Goal: Task Accomplishment & Management: Complete application form

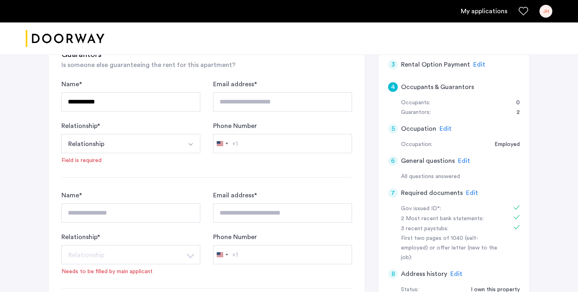
scroll to position [147, 0]
click at [423, 112] on div "Guarantors:" at bounding box center [416, 113] width 30 height 10
click at [420, 111] on div "Guarantors:" at bounding box center [416, 113] width 30 height 10
click at [519, 110] on div "2" at bounding box center [514, 113] width 11 height 10
click at [426, 112] on div "Guarantors:" at bounding box center [416, 113] width 30 height 10
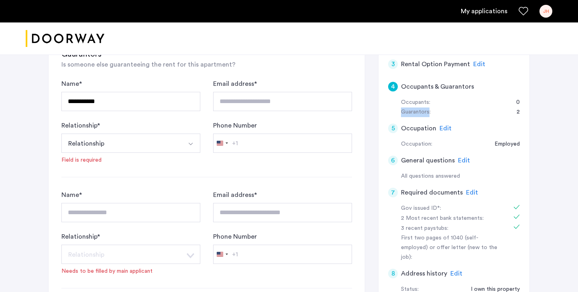
click at [426, 112] on div "Guarantors:" at bounding box center [416, 113] width 30 height 10
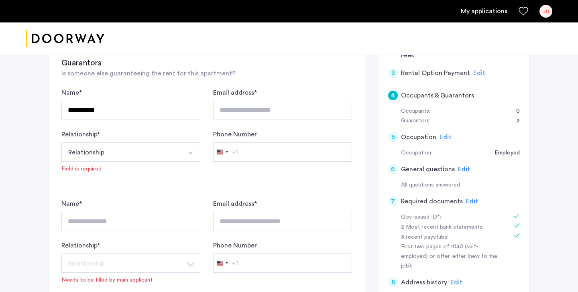
scroll to position [141, 0]
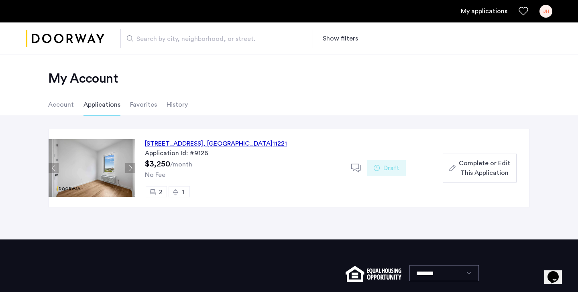
click at [499, 165] on span "Complete or Edit This Application" at bounding box center [484, 168] width 51 height 19
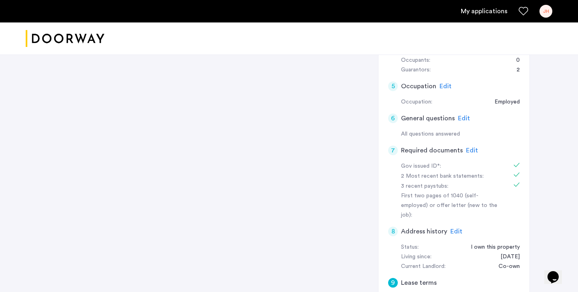
scroll to position [190, 0]
click at [470, 149] on span "Edit" at bounding box center [472, 150] width 12 height 6
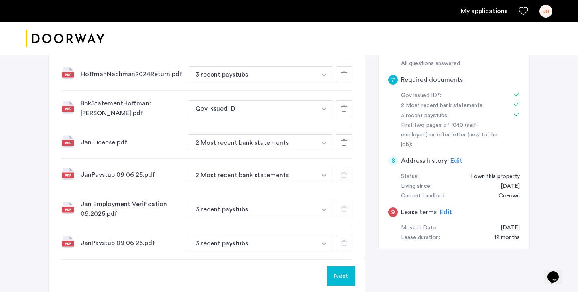
scroll to position [260, 0]
click at [324, 76] on img "button" at bounding box center [324, 75] width 5 height 3
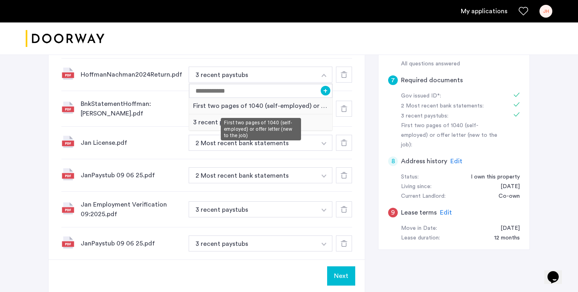
click at [306, 104] on div "First two pages of 1040 (self-employed) or offer letter (new to the job)" at bounding box center [260, 106] width 143 height 16
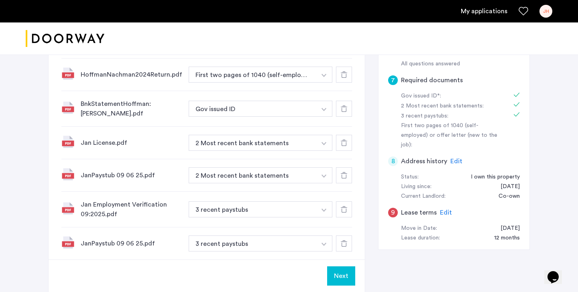
click at [323, 108] on img "button" at bounding box center [324, 109] width 5 height 3
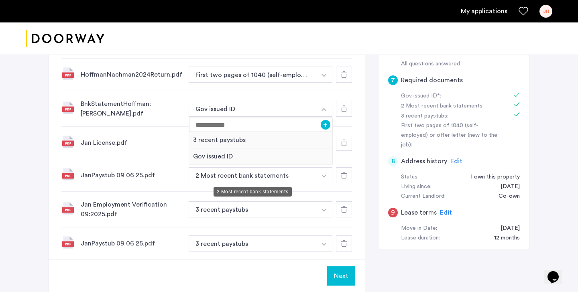
click at [274, 175] on button "2 Most recent bank statements" at bounding box center [253, 175] width 128 height 16
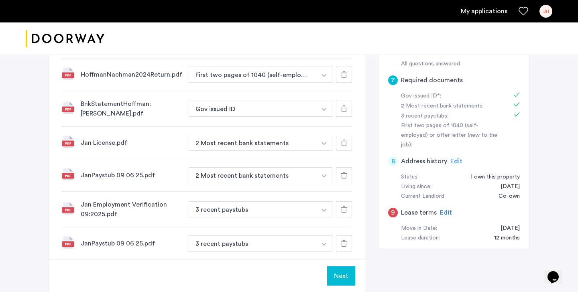
click at [321, 109] on button "button" at bounding box center [324, 109] width 16 height 16
click at [345, 104] on div at bounding box center [344, 109] width 16 height 16
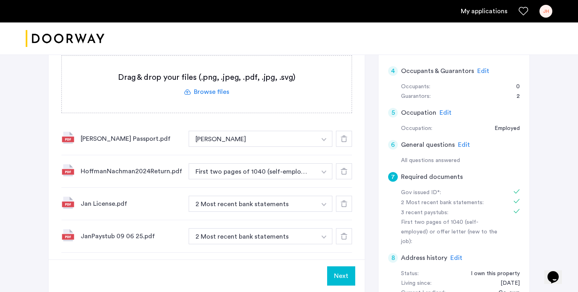
scroll to position [165, 0]
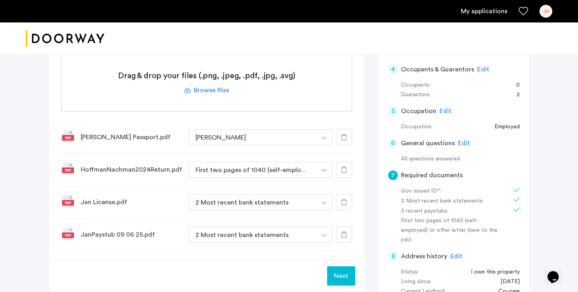
click at [322, 139] on img "button" at bounding box center [324, 138] width 5 height 3
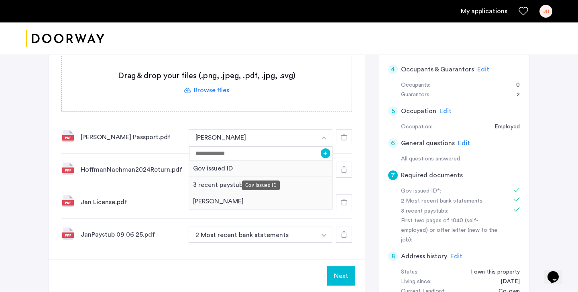
click at [225, 169] on div "Gov issued ID" at bounding box center [260, 169] width 143 height 16
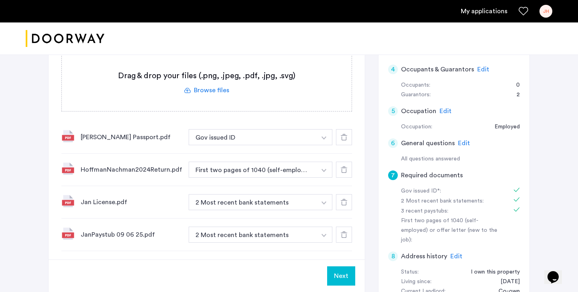
click at [321, 201] on button "button" at bounding box center [324, 202] width 16 height 16
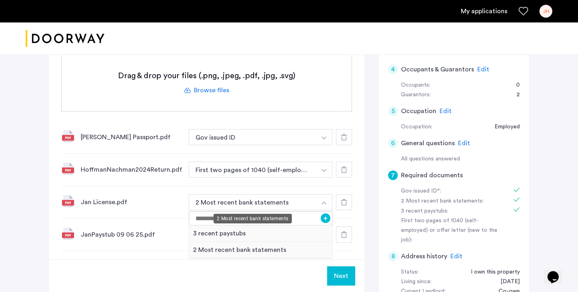
click at [224, 221] on div "2 Most recent bank statements" at bounding box center [253, 219] width 78 height 10
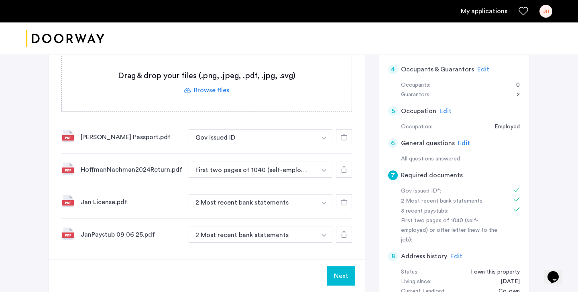
click at [322, 204] on img "button" at bounding box center [324, 203] width 5 height 3
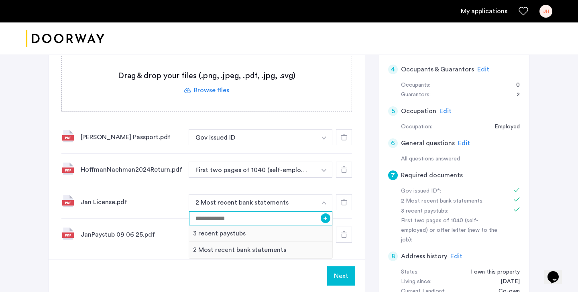
click at [210, 220] on input at bounding box center [260, 219] width 143 height 14
type input "**********"
click at [326, 220] on button "+" at bounding box center [326, 219] width 10 height 10
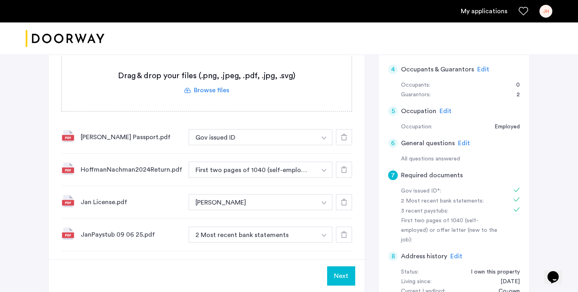
click at [324, 235] on img "button" at bounding box center [324, 235] width 5 height 3
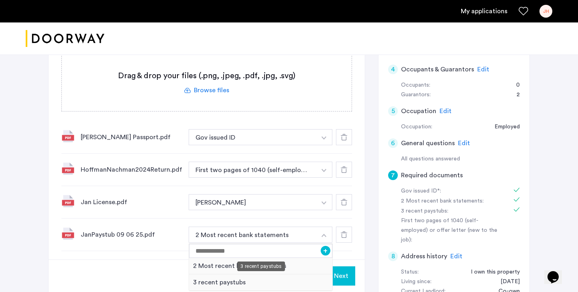
click at [235, 283] on div "3 recent paystubs" at bounding box center [260, 283] width 143 height 16
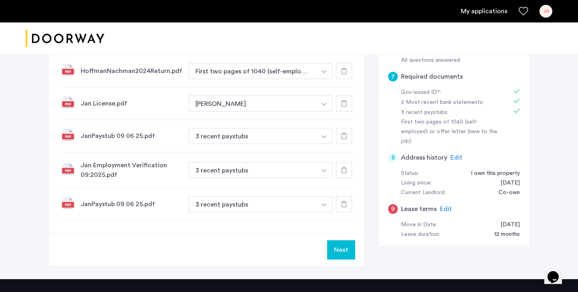
scroll to position [263, 0]
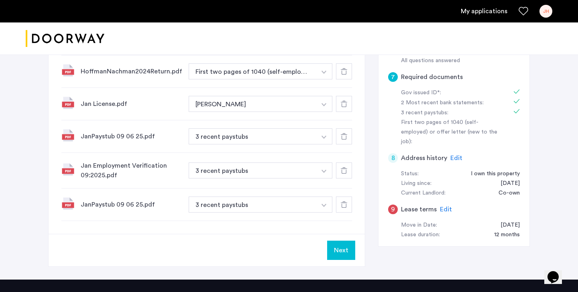
click at [340, 174] on div at bounding box center [344, 171] width 16 height 16
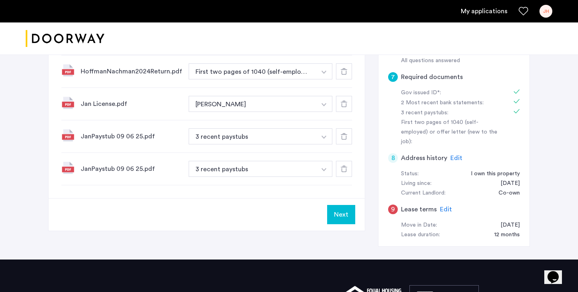
drag, startPoint x: 578, startPoint y: 213, endPoint x: 571, endPoint y: 141, distance: 72.2
click at [571, 141] on div "[STREET_ADDRESS] | Application Id: #9126 $3250 /month 7 Required documents Gov …" at bounding box center [289, 23] width 578 height 471
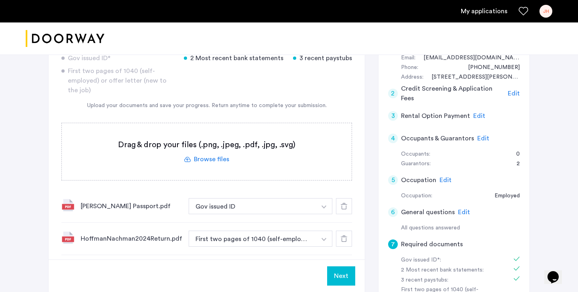
scroll to position [95, 0]
click at [218, 160] on label at bounding box center [207, 152] width 290 height 57
click at [0, 0] on input "file" at bounding box center [0, 0] width 0 height 0
click at [330, 278] on span "Upload" at bounding box center [333, 276] width 21 height 10
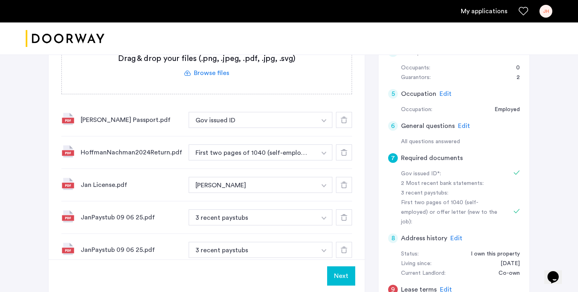
scroll to position [182, 0]
click at [327, 185] on button "button" at bounding box center [324, 185] width 16 height 16
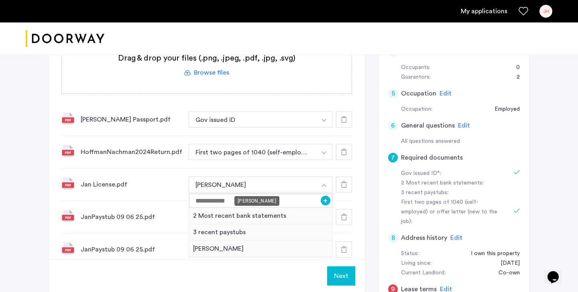
click at [273, 183] on button "[PERSON_NAME]" at bounding box center [253, 185] width 128 height 16
click at [255, 197] on input at bounding box center [260, 201] width 143 height 14
type input "**********"
click at [327, 201] on button "+" at bounding box center [326, 201] width 10 height 10
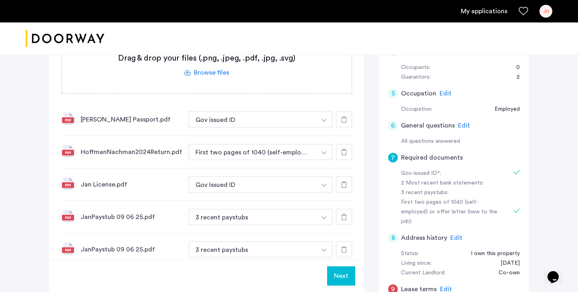
click at [343, 252] on icon at bounding box center [344, 250] width 6 height 6
click at [210, 68] on label at bounding box center [207, 65] width 290 height 57
click at [0, 0] on input "file" at bounding box center [0, 0] width 0 height 0
click at [346, 248] on icon at bounding box center [344, 250] width 6 height 6
click at [208, 69] on label at bounding box center [207, 65] width 290 height 57
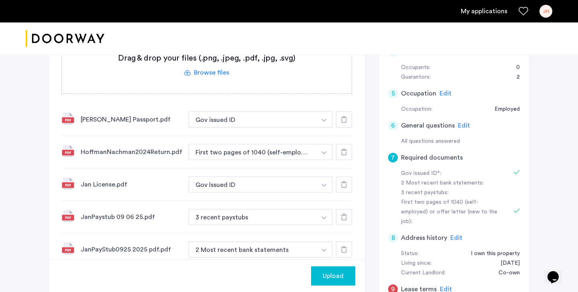
click at [0, 0] on input "file" at bounding box center [0, 0] width 0 height 0
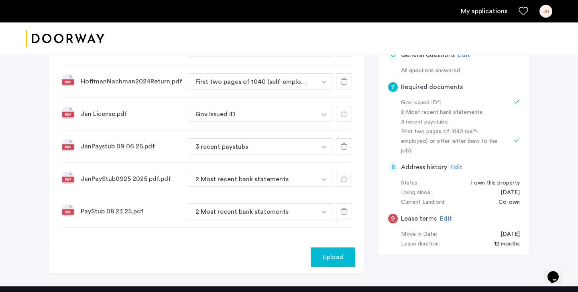
scroll to position [255, 0]
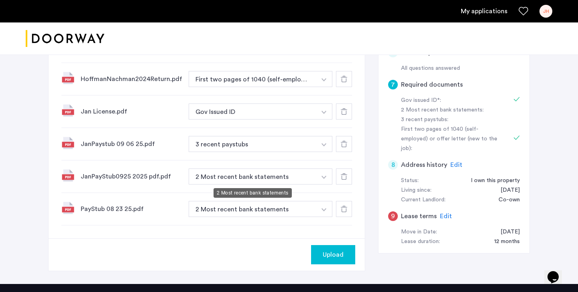
click at [309, 179] on button "2 Most recent bank statements" at bounding box center [253, 177] width 128 height 16
click at [322, 177] on img "button" at bounding box center [324, 177] width 5 height 3
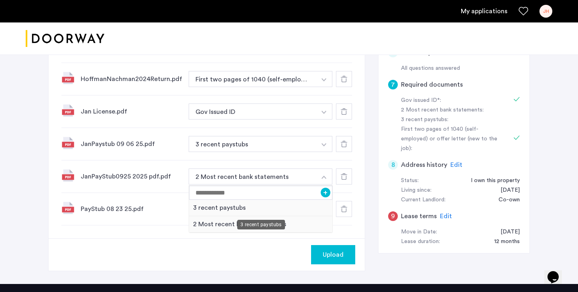
click at [245, 209] on div "3 recent paystubs" at bounding box center [260, 208] width 143 height 16
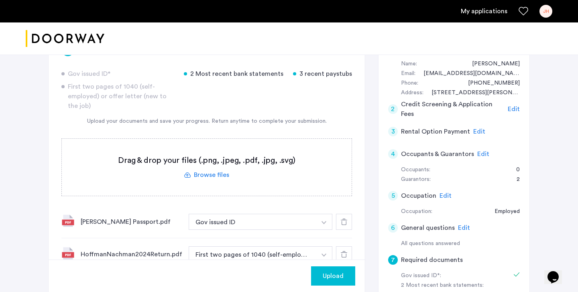
scroll to position [81, 0]
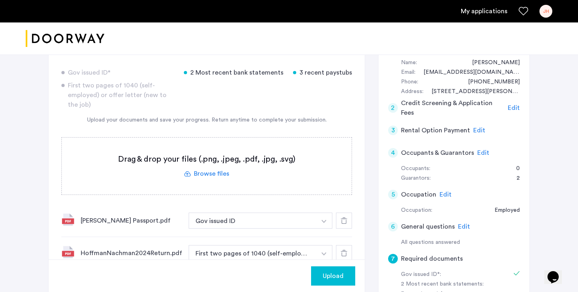
click at [221, 174] on label at bounding box center [207, 166] width 290 height 57
click at [0, 0] on input "file" at bounding box center [0, 0] width 0 height 0
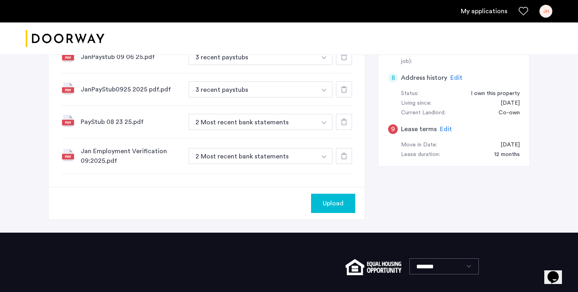
scroll to position [400, 0]
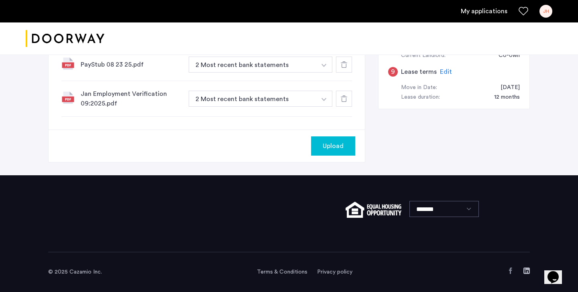
click at [323, 100] on img "button" at bounding box center [324, 99] width 5 height 3
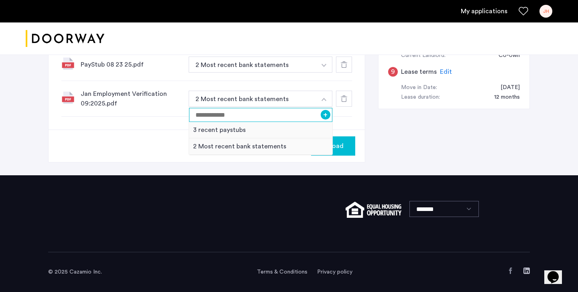
click at [263, 121] on input at bounding box center [260, 115] width 143 height 14
type input "**********"
click at [326, 117] on button "+" at bounding box center [326, 115] width 10 height 10
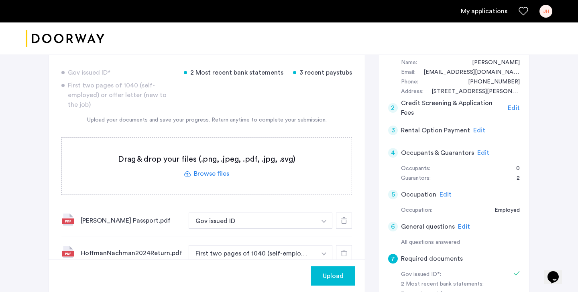
scroll to position [80, 0]
click at [250, 74] on div "2 Most recent bank statements" at bounding box center [234, 74] width 100 height 10
click at [201, 176] on label at bounding box center [207, 167] width 290 height 57
click at [0, 0] on input "file" at bounding box center [0, 0] width 0 height 0
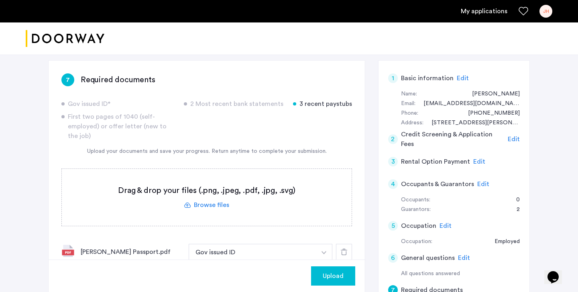
scroll to position [29, 0]
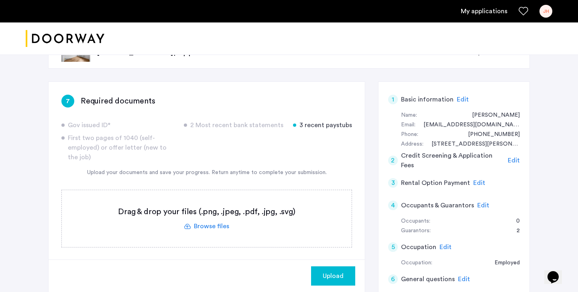
click at [217, 223] on label at bounding box center [207, 218] width 290 height 57
click at [0, 0] on input "file" at bounding box center [0, 0] width 0 height 0
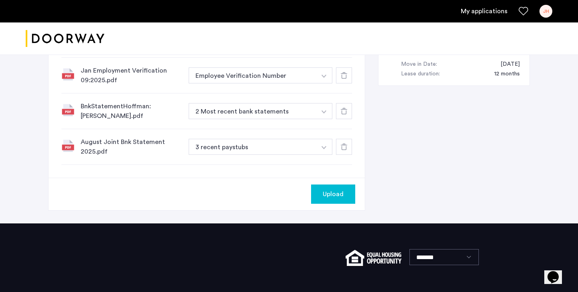
scroll to position [431, 0]
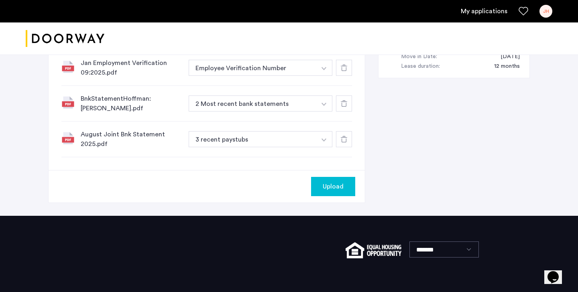
click at [326, 139] on img "button" at bounding box center [324, 140] width 5 height 3
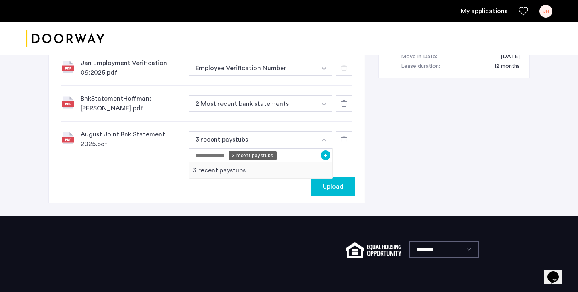
click at [274, 141] on button "3 recent paystubs" at bounding box center [253, 139] width 128 height 16
click at [219, 163] on div "3 recent paystubs" at bounding box center [260, 171] width 143 height 16
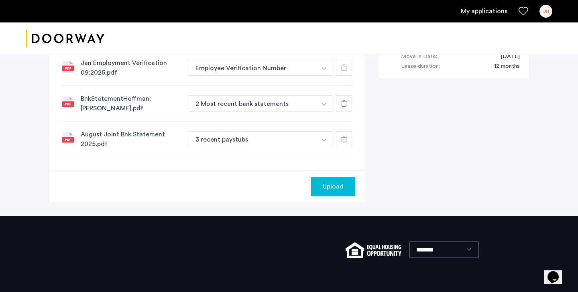
click at [323, 136] on button "button" at bounding box center [324, 139] width 16 height 16
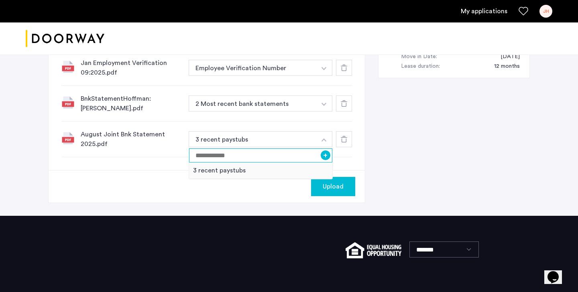
click at [240, 156] on input at bounding box center [260, 156] width 143 height 14
type input "**********"
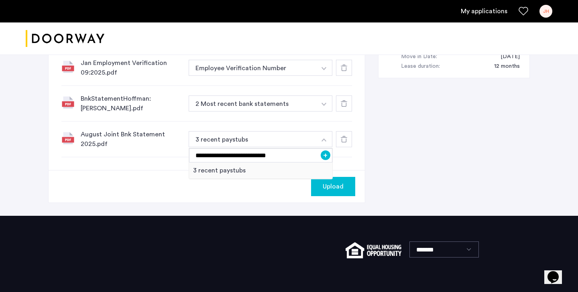
click at [327, 156] on button "+" at bounding box center [326, 156] width 10 height 10
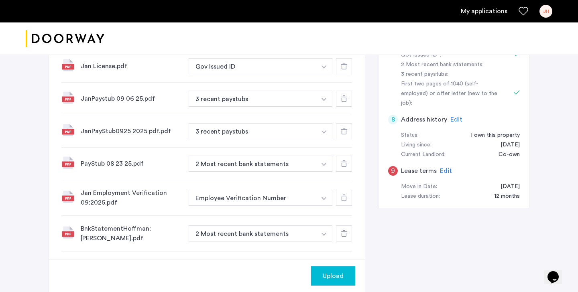
scroll to position [181, 0]
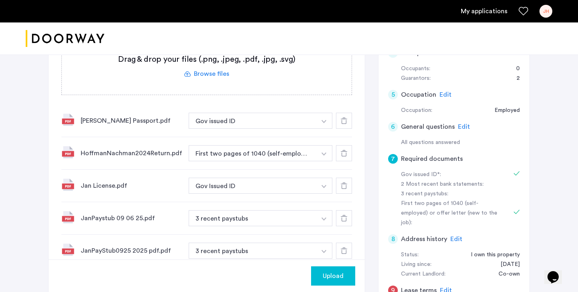
click at [222, 73] on label at bounding box center [207, 66] width 290 height 57
click at [0, 0] on input "file" at bounding box center [0, 0] width 0 height 0
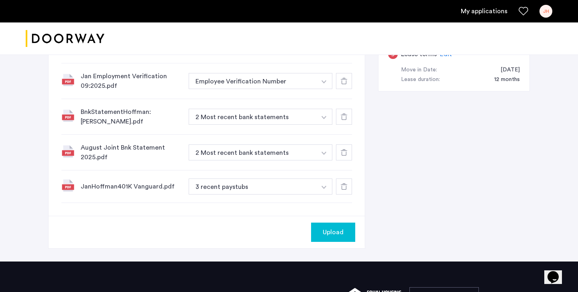
scroll to position [434, 0]
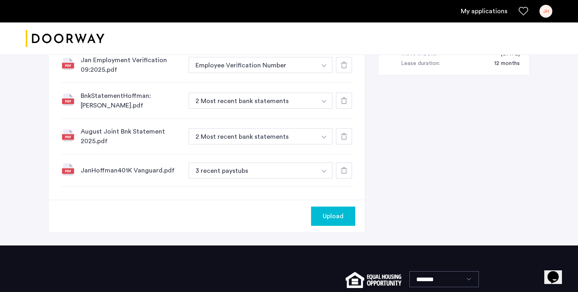
click at [325, 171] on img "button" at bounding box center [324, 171] width 5 height 3
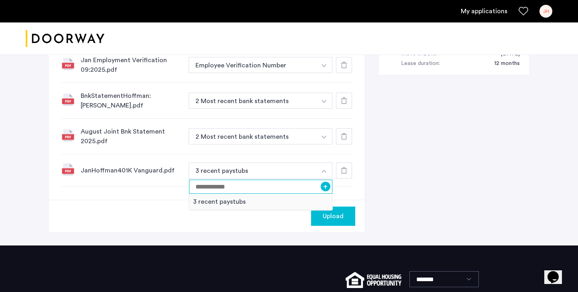
click at [291, 185] on input at bounding box center [260, 187] width 143 height 14
type input "**********"
click at [324, 188] on button "+" at bounding box center [326, 187] width 10 height 10
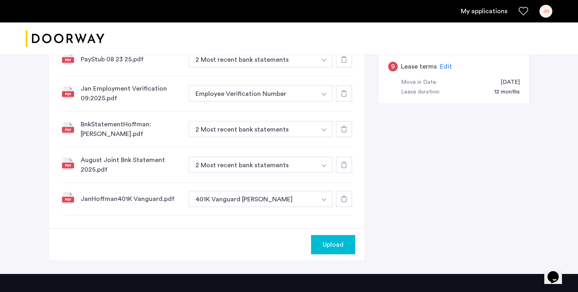
scroll to position [406, 0]
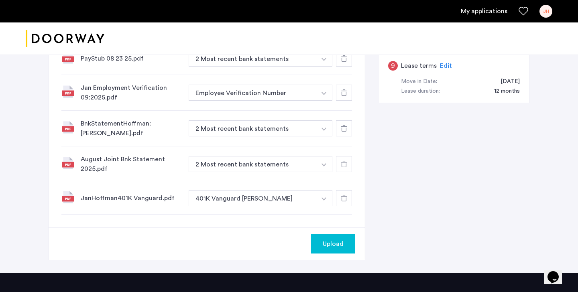
click at [338, 244] on span "Upload" at bounding box center [333, 244] width 21 height 10
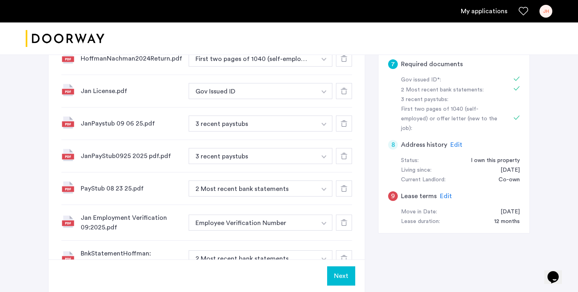
click at [346, 273] on button "Next" at bounding box center [341, 276] width 28 height 19
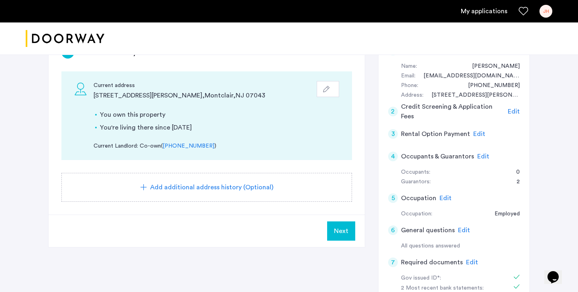
scroll to position [78, 0]
click at [344, 234] on span "Next" at bounding box center [341, 231] width 14 height 10
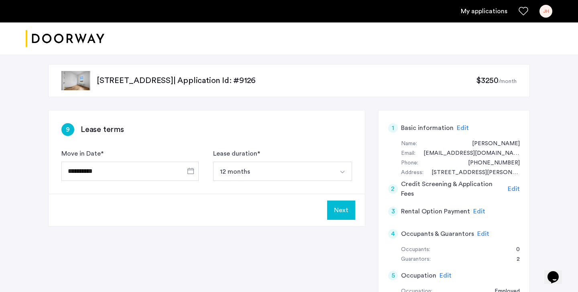
click at [344, 210] on button "Next" at bounding box center [341, 210] width 28 height 19
